Goal: Task Accomplishment & Management: Manage account settings

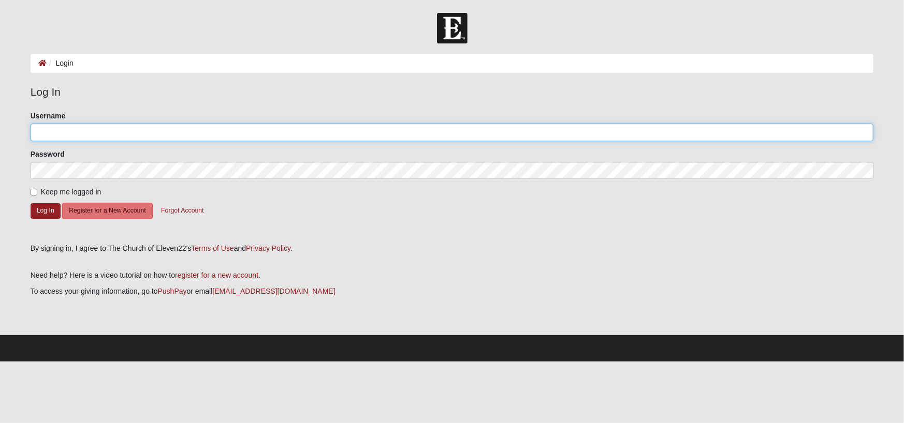
click at [78, 135] on input "Username" at bounding box center [452, 133] width 843 height 18
type input "johnedean301"
click at [43, 205] on button "Log In" at bounding box center [46, 210] width 30 height 15
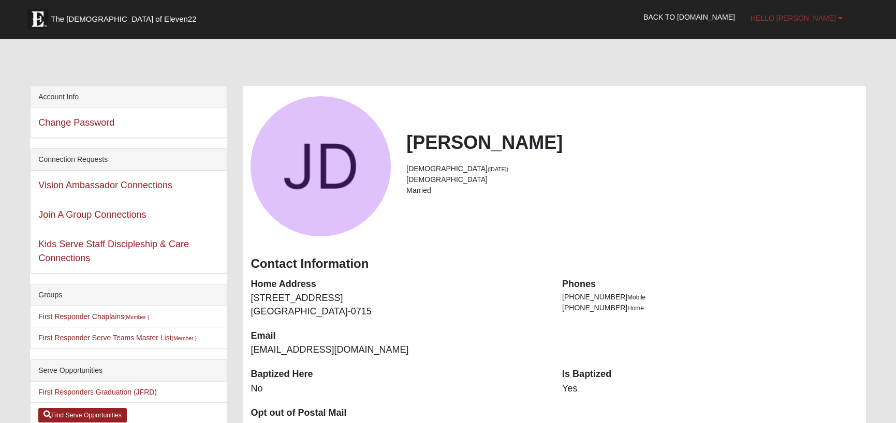
click at [840, 18] on b at bounding box center [840, 17] width 5 height 7
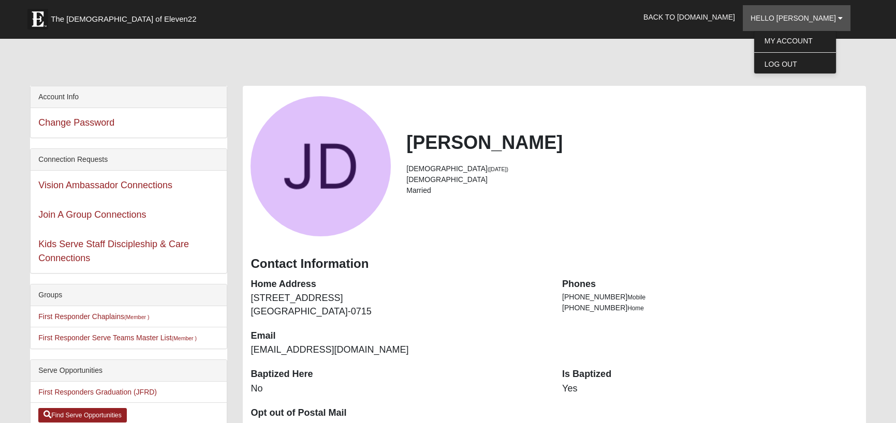
click at [828, 152] on h2 "[PERSON_NAME]" at bounding box center [631, 142] width 451 height 22
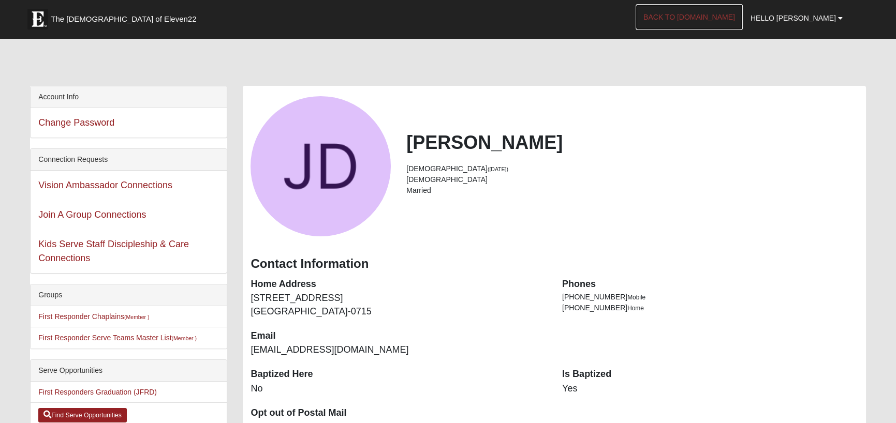
click at [725, 20] on link "Back to [DOMAIN_NAME]" at bounding box center [689, 17] width 107 height 26
click at [839, 17] on b at bounding box center [840, 17] width 5 height 7
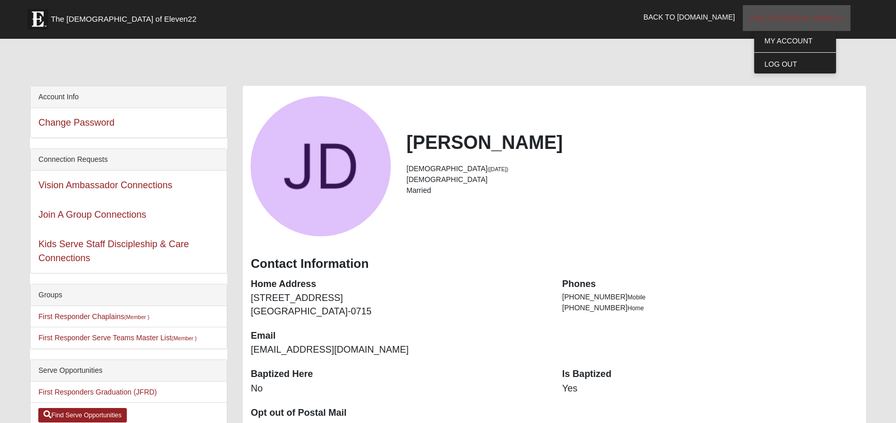
click at [839, 17] on b at bounding box center [840, 17] width 5 height 7
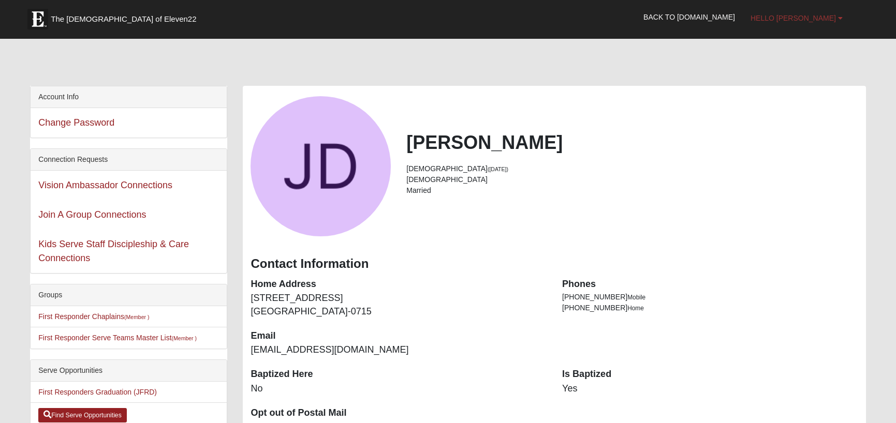
click at [839, 17] on b at bounding box center [840, 17] width 5 height 7
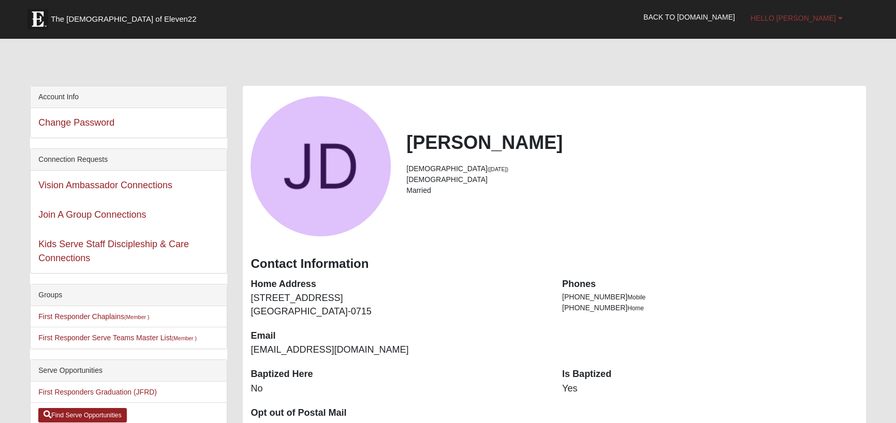
click at [814, 16] on span "Hello [PERSON_NAME]" at bounding box center [793, 18] width 85 height 8
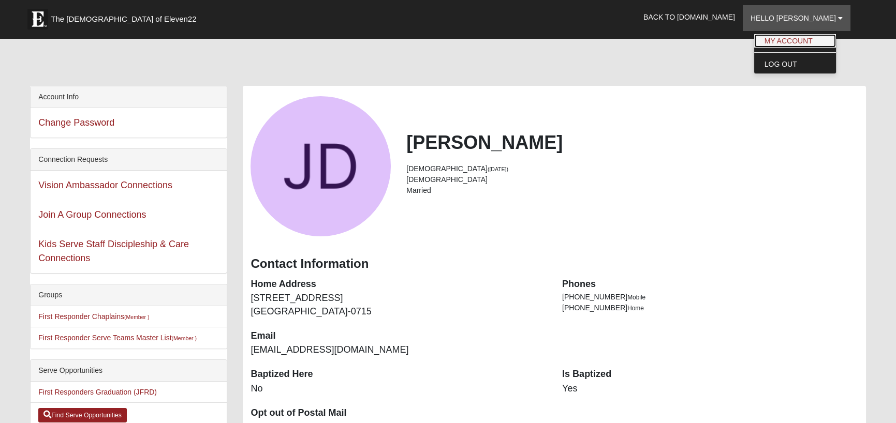
click at [807, 39] on link "My Account" at bounding box center [795, 40] width 82 height 13
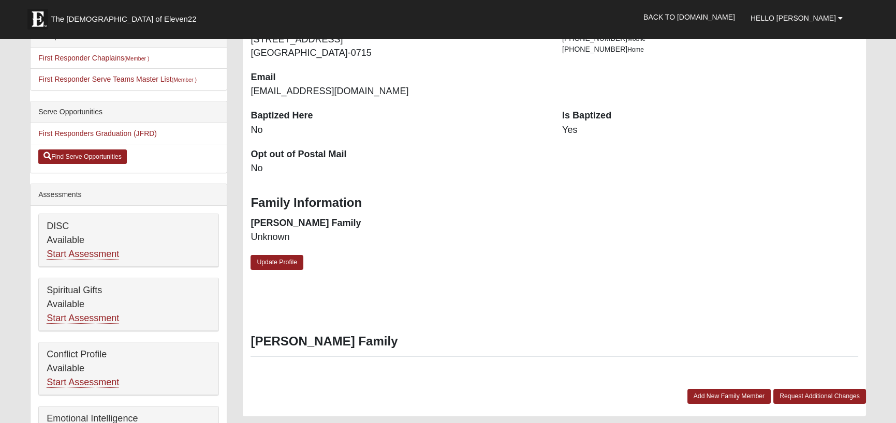
scroll to position [311, 0]
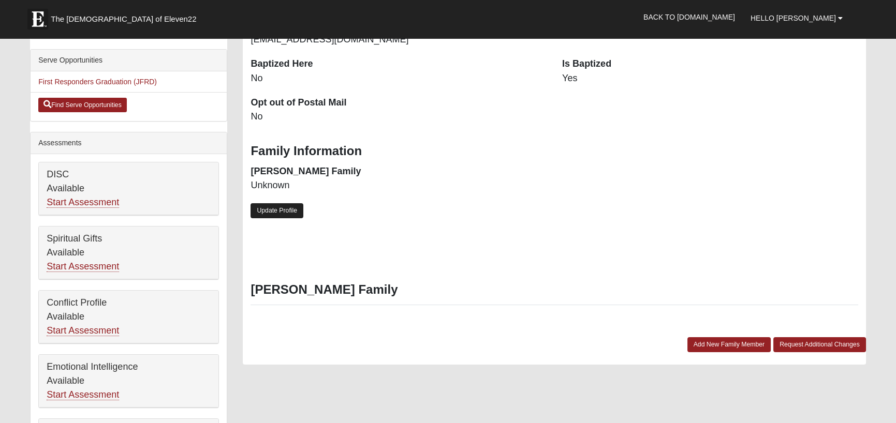
click at [273, 212] on link "Update Profile" at bounding box center [277, 210] width 53 height 15
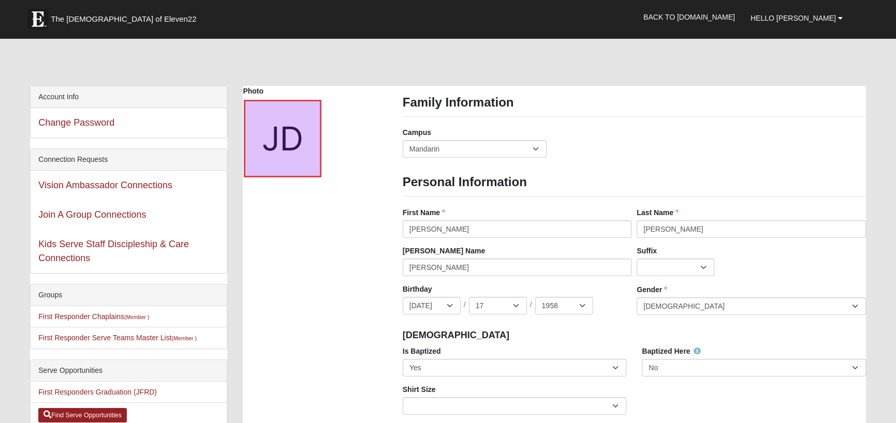
scroll to position [0, 0]
click at [536, 150] on select "Arlington Baymeadows Eleven22 Online [PERSON_NAME][GEOGRAPHIC_DATA] Jesup [GEOG…" at bounding box center [475, 149] width 144 height 18
select select "11"
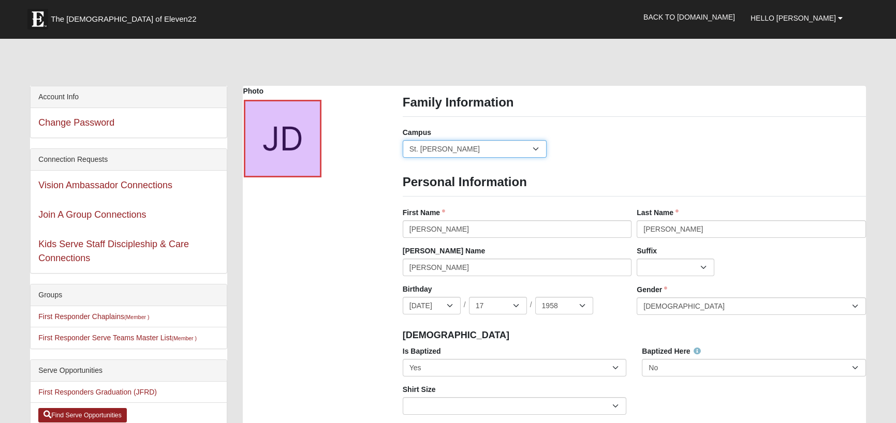
click at [403, 140] on select "Arlington Baymeadows Eleven22 Online [PERSON_NAME][GEOGRAPHIC_DATA] Jesup [GEOG…" at bounding box center [475, 149] width 144 height 18
click at [627, 143] on div "Campus [GEOGRAPHIC_DATA] Eleven22 Online [PERSON_NAME][GEOGRAPHIC_DATA] Jesup M…" at bounding box center [634, 146] width 479 height 38
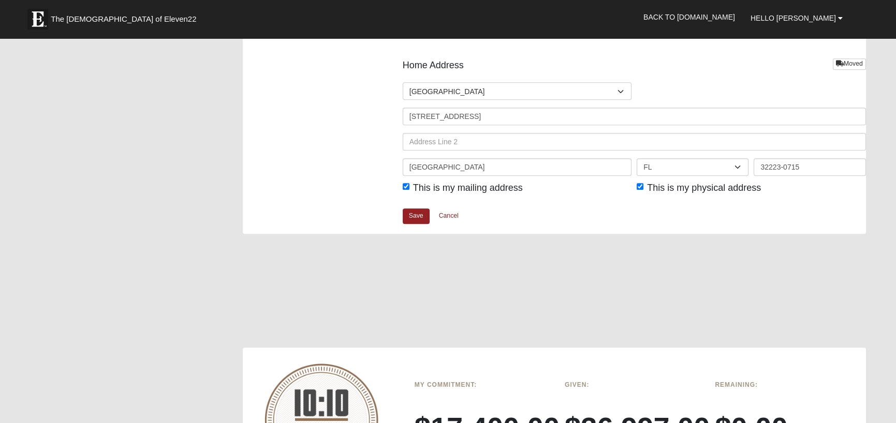
scroll to position [1242, 0]
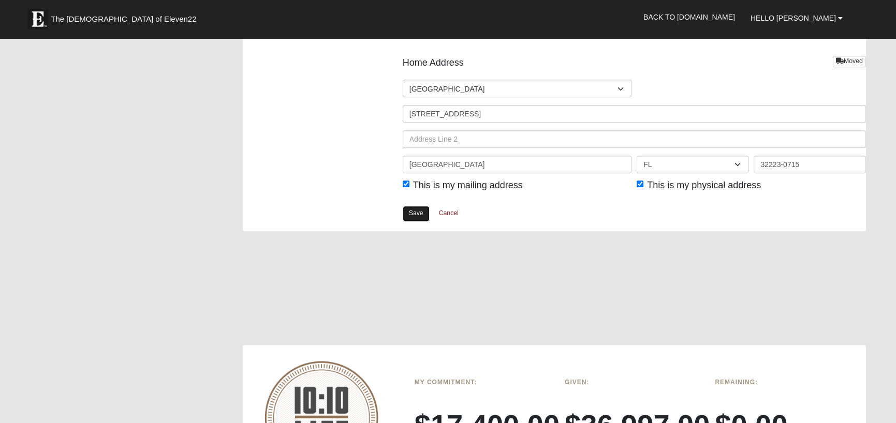
click at [415, 214] on link "Save" at bounding box center [416, 213] width 27 height 15
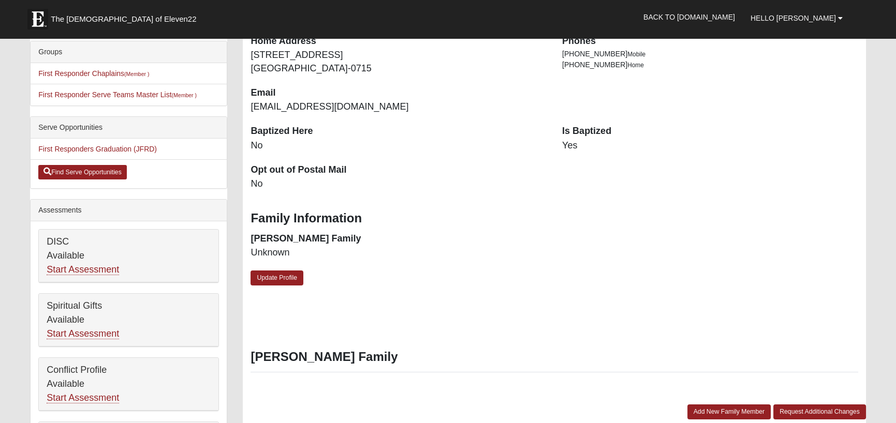
scroll to position [259, 0]
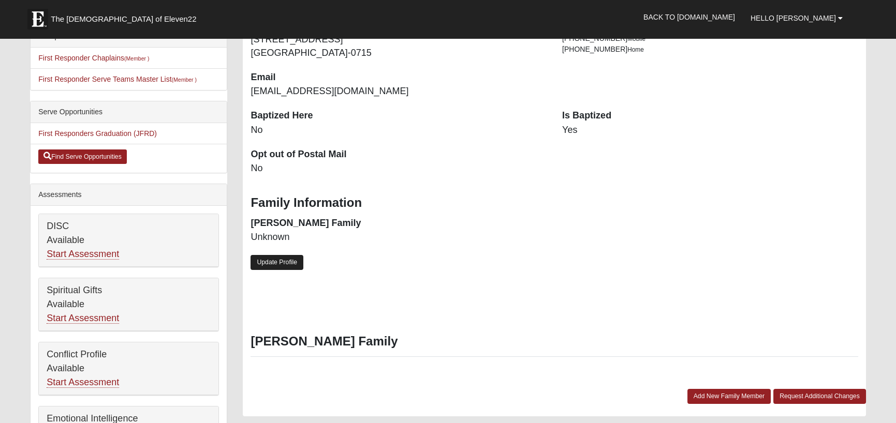
click at [272, 263] on link "Update Profile" at bounding box center [277, 262] width 53 height 15
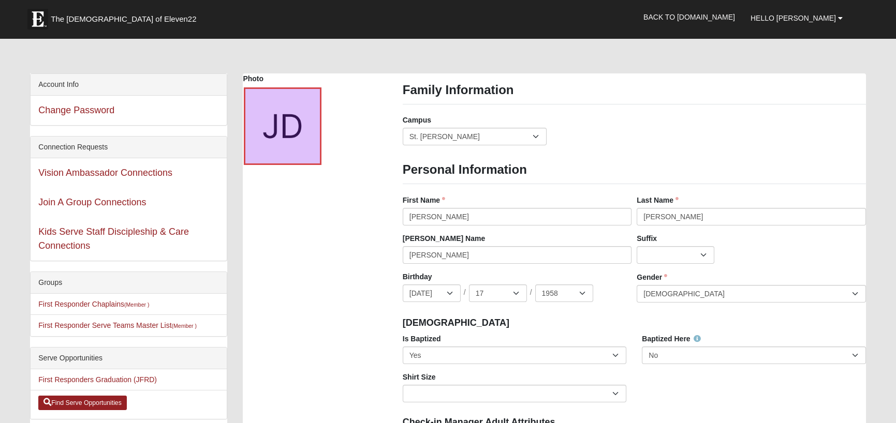
scroll to position [0, 0]
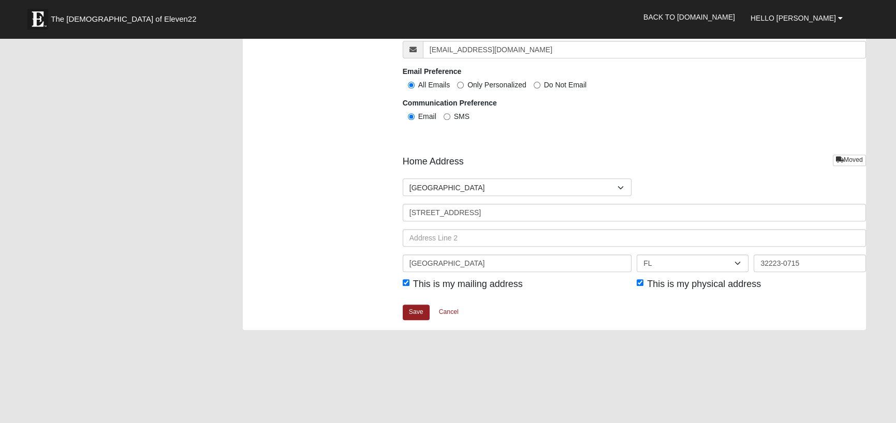
scroll to position [1242, 0]
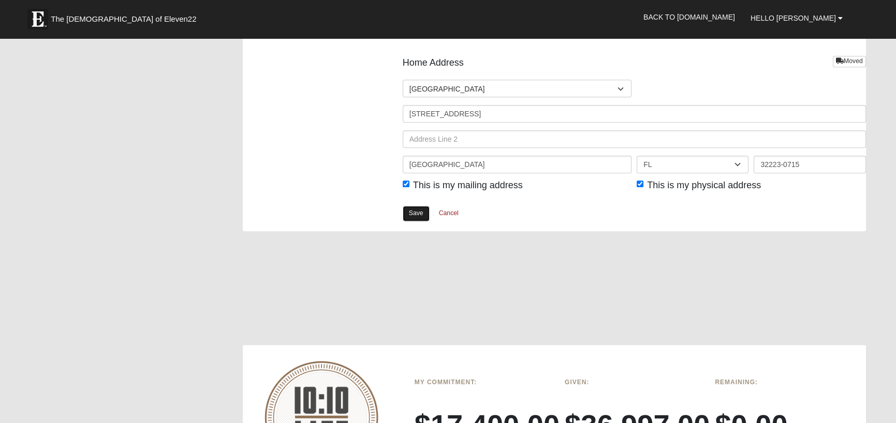
click at [413, 214] on link "Save" at bounding box center [416, 213] width 27 height 15
